Goal: Navigation & Orientation: Find specific page/section

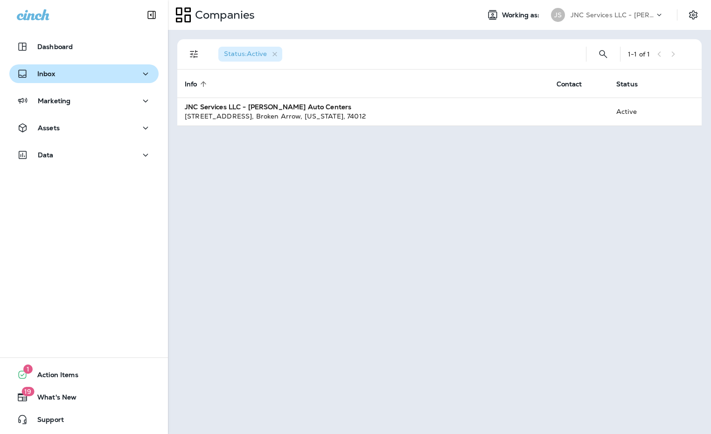
click at [50, 74] on p "Inbox" at bounding box center [46, 73] width 18 height 7
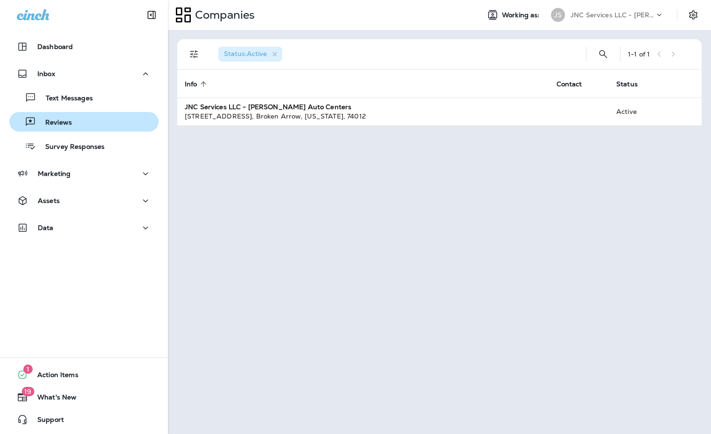
click at [60, 123] on p "Reviews" at bounding box center [54, 123] width 36 height 9
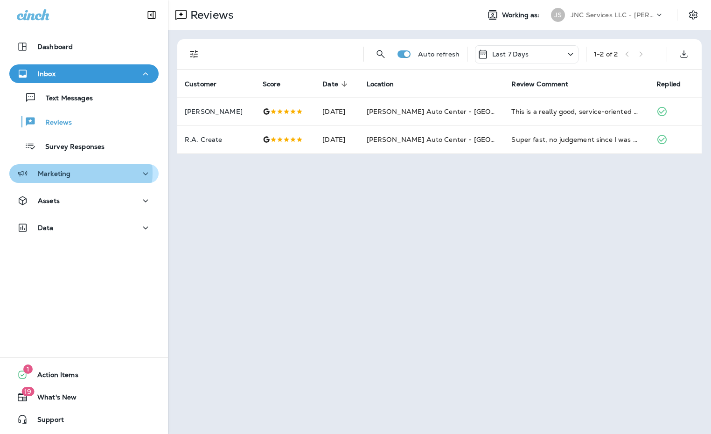
click at [69, 172] on p "Marketing" at bounding box center [54, 173] width 33 height 7
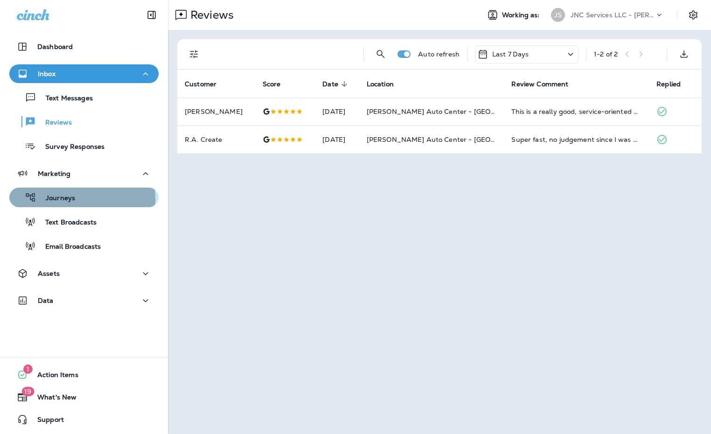
click at [82, 199] on div "Journeys" at bounding box center [84, 197] width 142 height 14
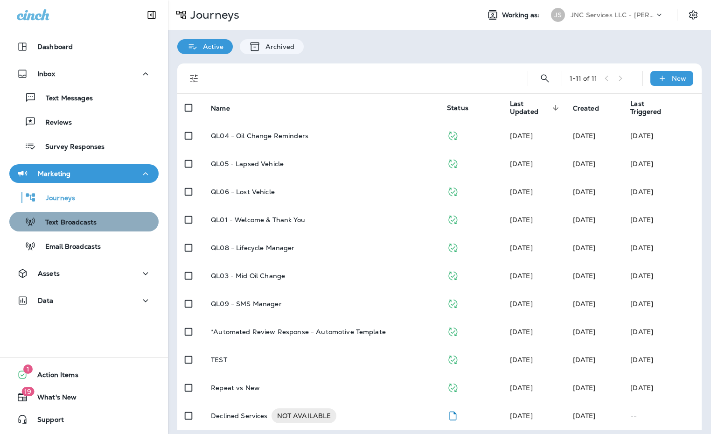
click at [93, 222] on p "Text Broadcasts" at bounding box center [66, 222] width 61 height 9
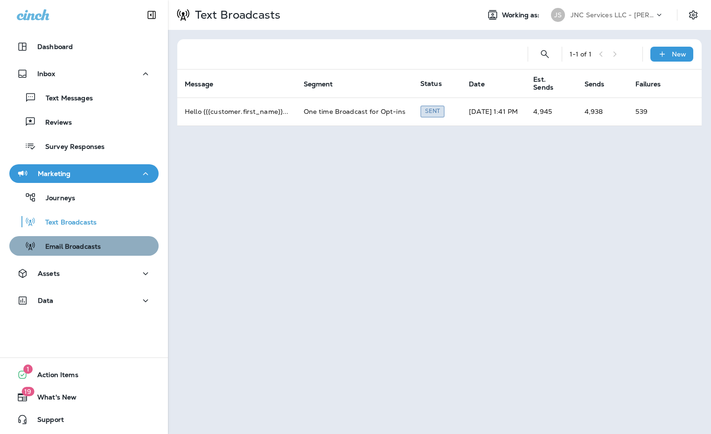
click at [97, 243] on p "Email Broadcasts" at bounding box center [68, 247] width 65 height 9
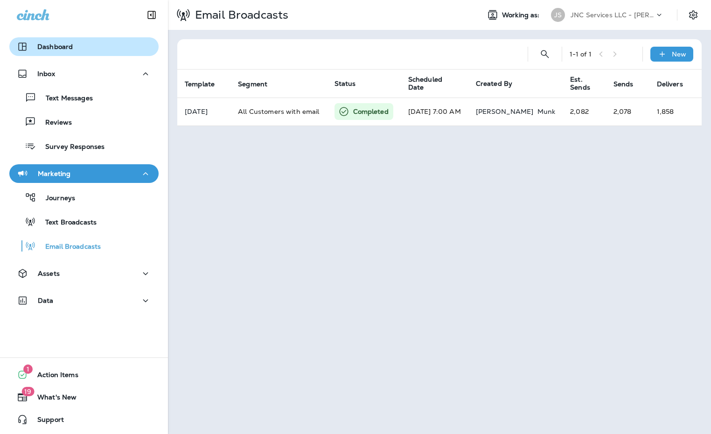
click at [45, 44] on p "Dashboard" at bounding box center [54, 46] width 35 height 7
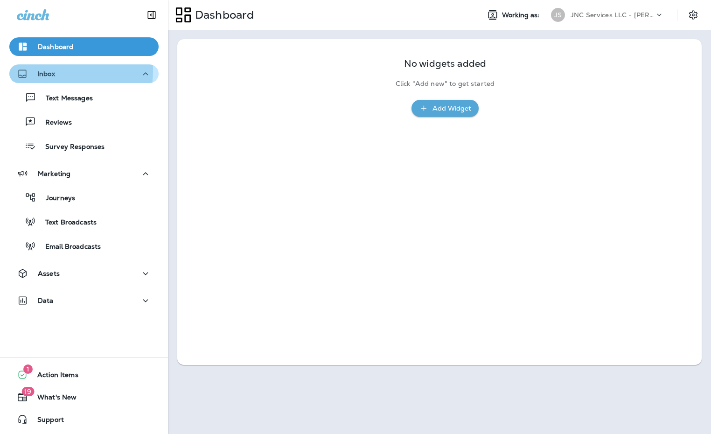
click at [49, 70] on p "Inbox" at bounding box center [46, 73] width 18 height 7
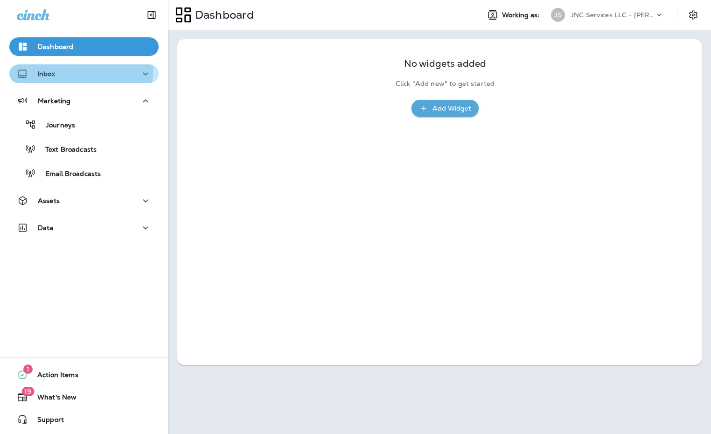
click at [49, 70] on p "Inbox" at bounding box center [46, 73] width 18 height 7
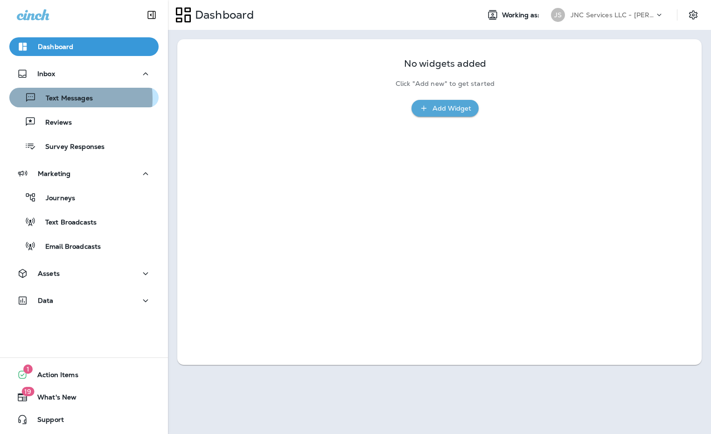
click at [52, 98] on p "Text Messages" at bounding box center [64, 98] width 56 height 9
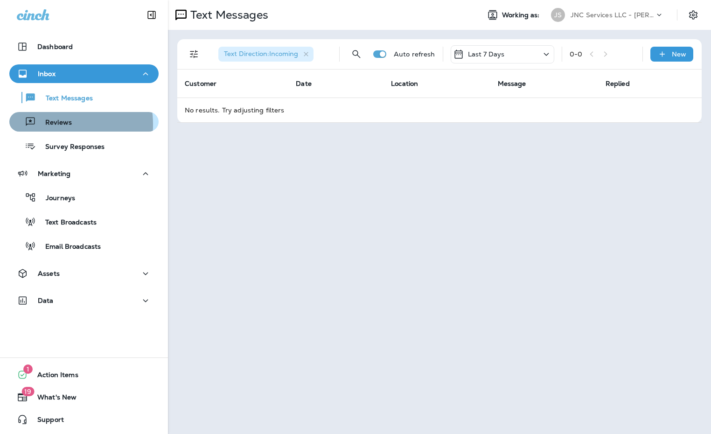
click at [53, 125] on p "Reviews" at bounding box center [54, 123] width 36 height 9
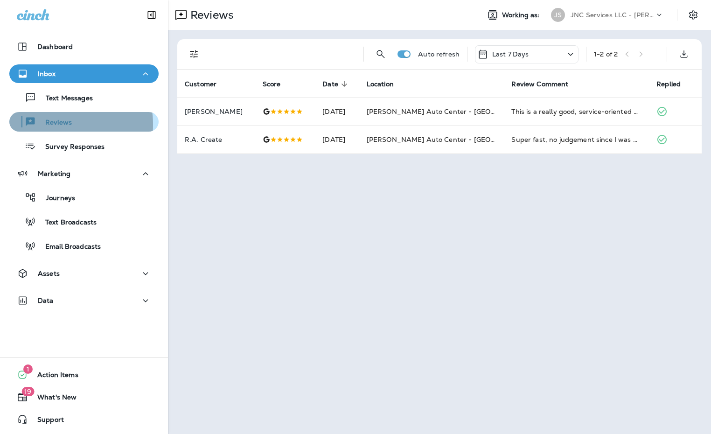
click at [53, 125] on p "Reviews" at bounding box center [54, 123] width 36 height 9
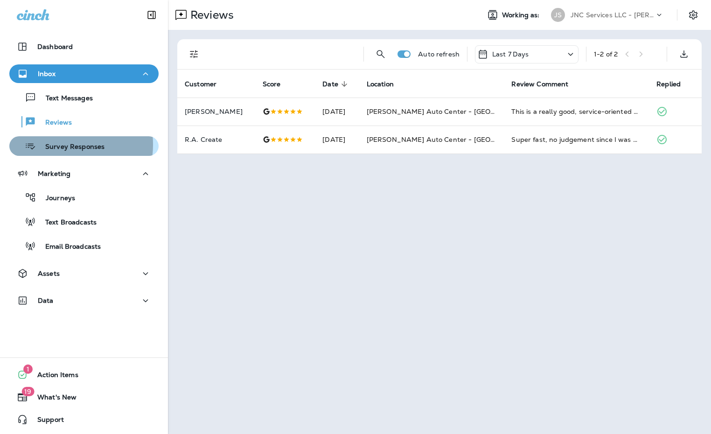
click at [62, 145] on p "Survey Responses" at bounding box center [70, 147] width 69 height 9
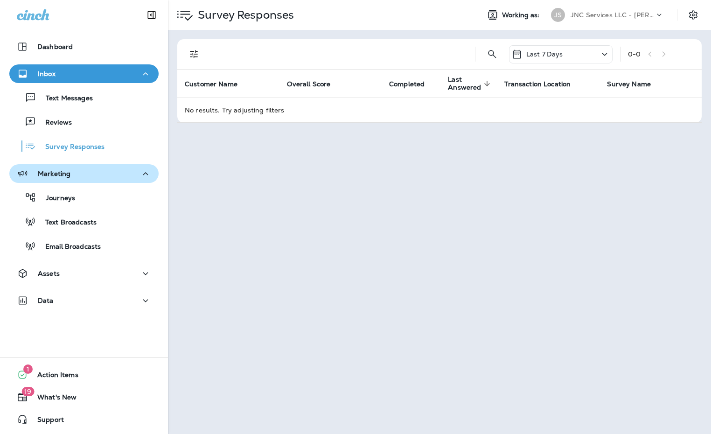
click at [66, 174] on p "Marketing" at bounding box center [54, 173] width 33 height 7
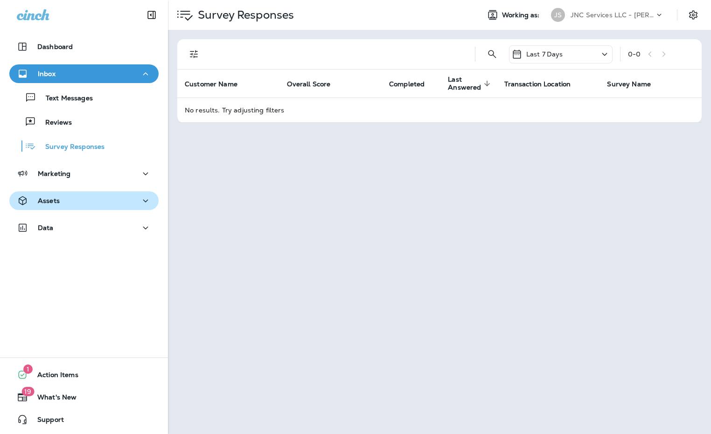
click at [63, 199] on div "Assets" at bounding box center [84, 201] width 134 height 12
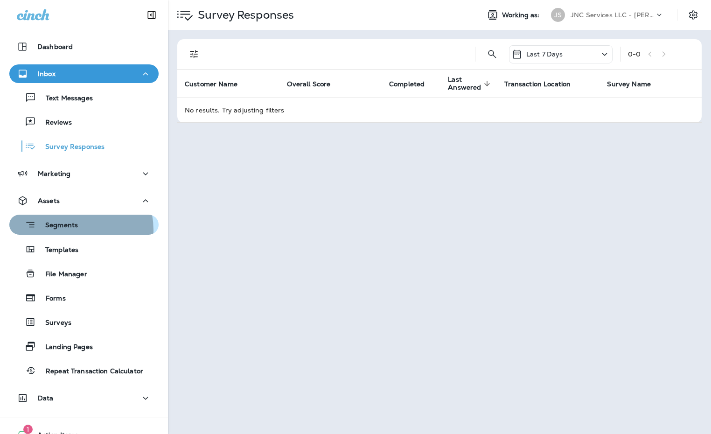
click at [68, 230] on p "Segments" at bounding box center [57, 225] width 42 height 9
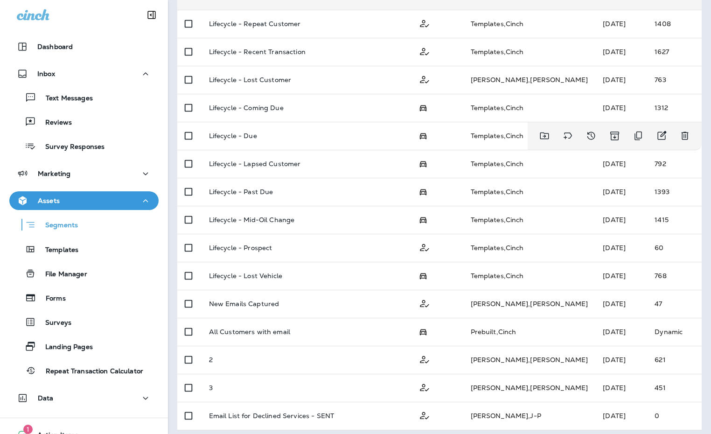
scroll to position [258, 0]
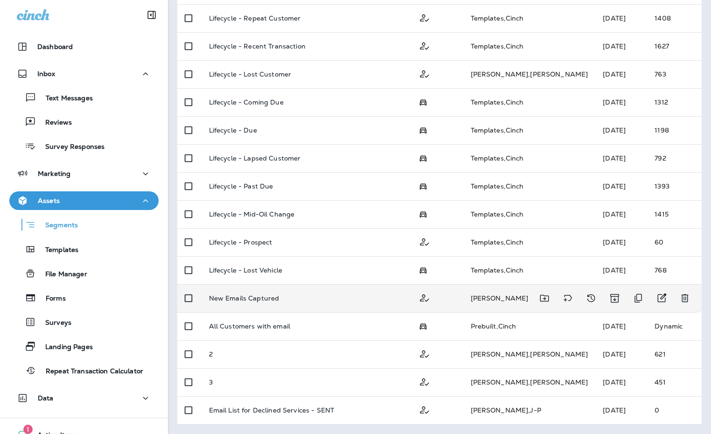
click at [246, 294] on p "New Emails Captured" at bounding box center [244, 297] width 70 height 7
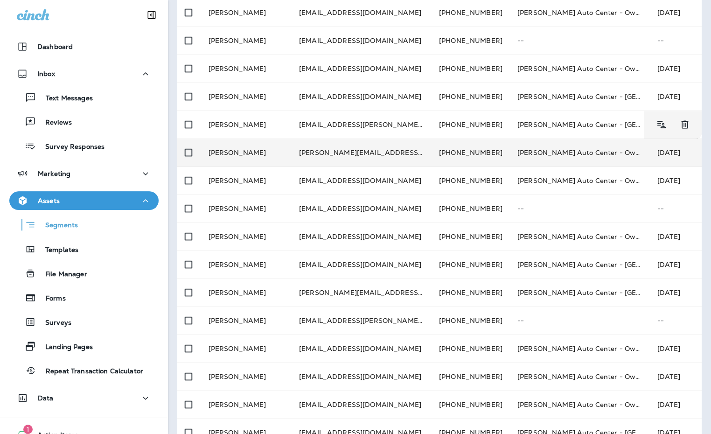
scroll to position [210, 0]
